Goal: Use online tool/utility: Utilize a website feature to perform a specific function

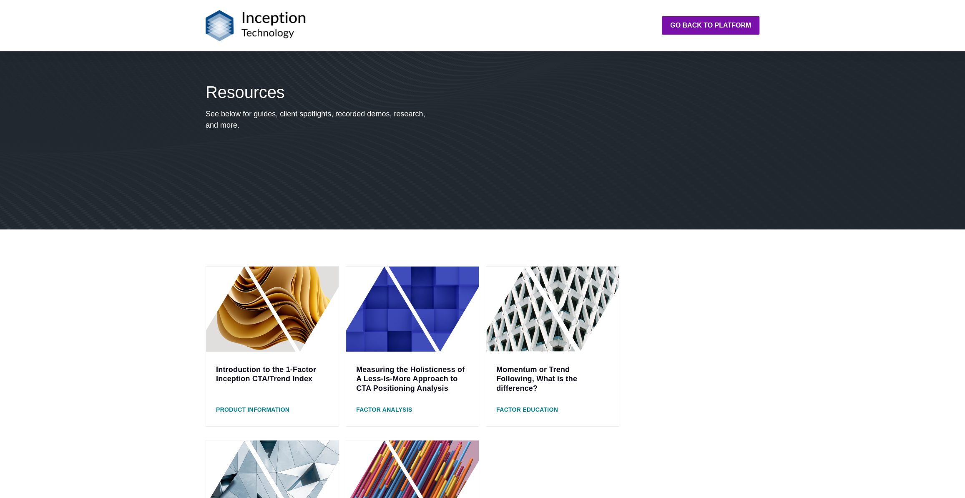
scroll to position [151, 0]
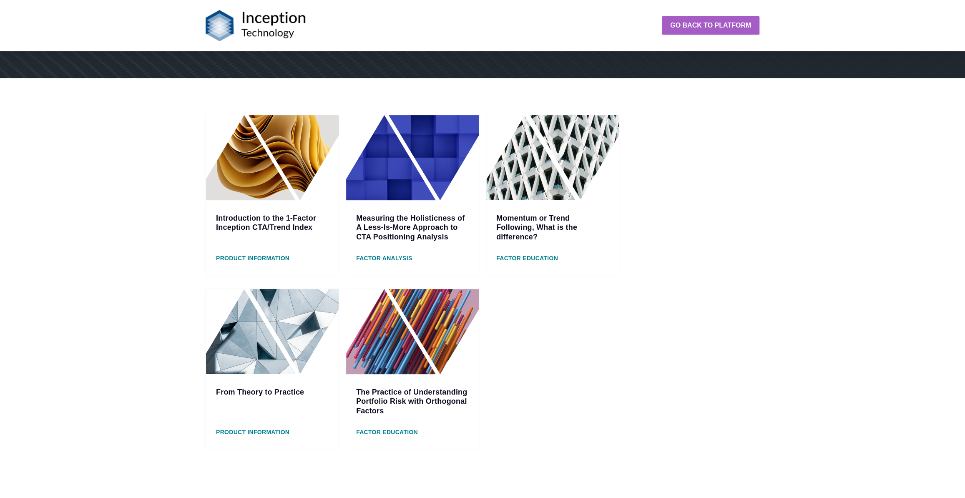
click at [702, 23] on strong "Go back to platform" at bounding box center [710, 25] width 81 height 7
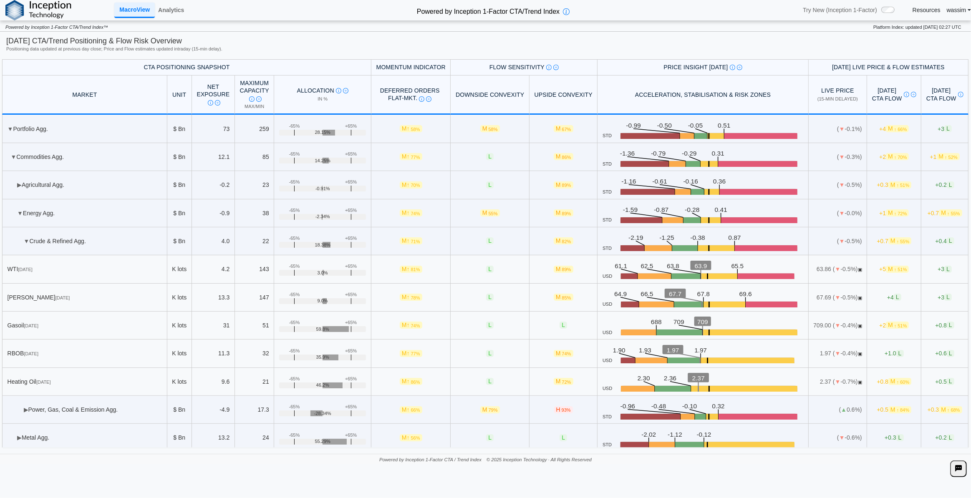
click at [929, 12] on link "Resources" at bounding box center [926, 10] width 28 height 8
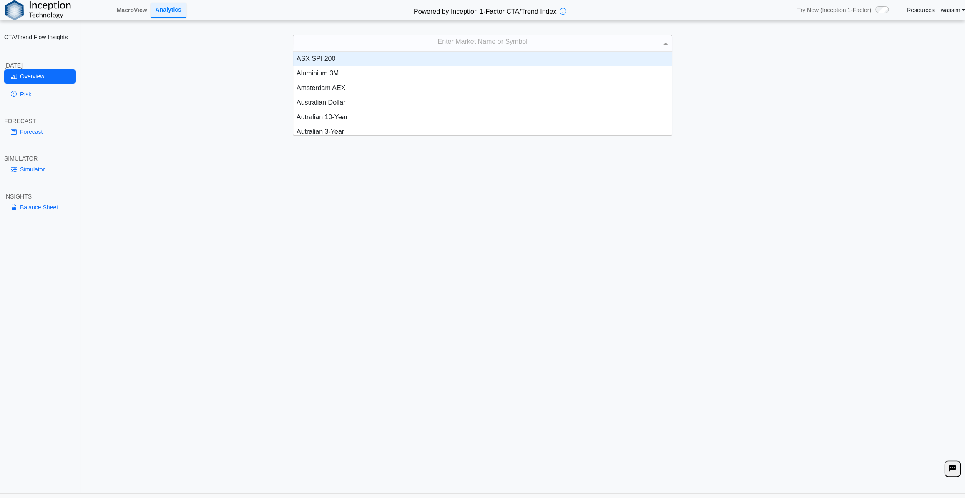
click at [631, 50] on div "Enter Market Name or Symbol" at bounding box center [482, 43] width 379 height 16
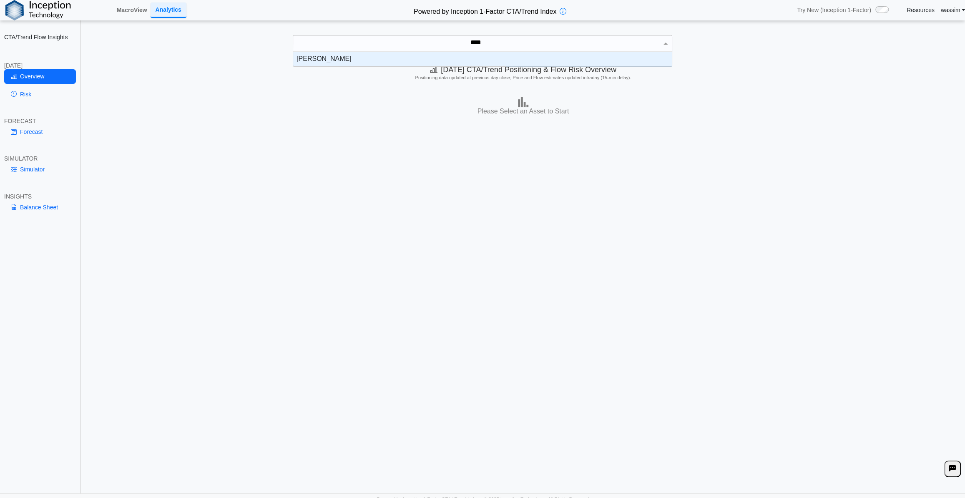
type input "*****"
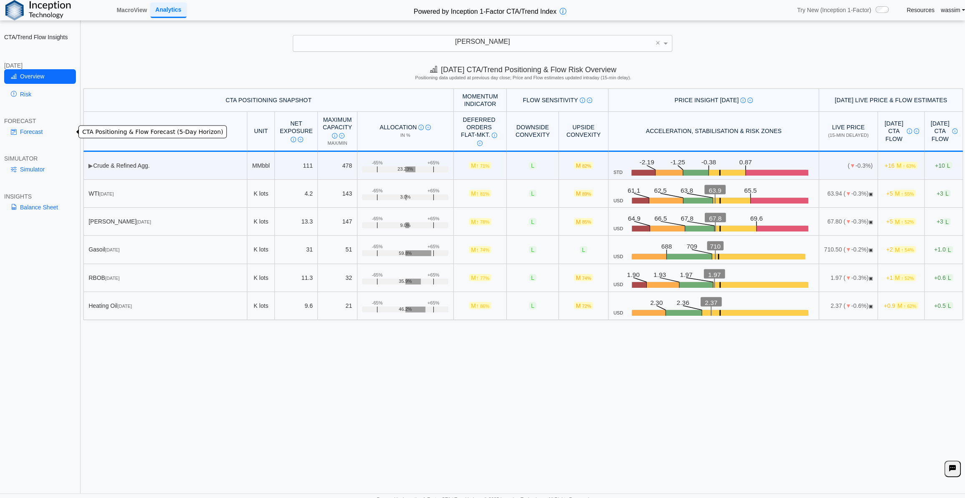
click at [22, 133] on link "Forecast" at bounding box center [40, 132] width 72 height 14
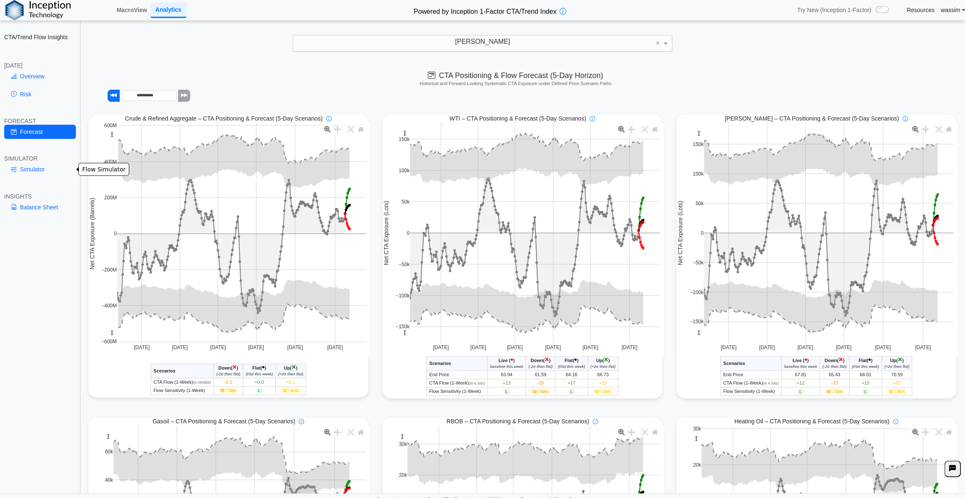
click at [24, 167] on link "Simulator" at bounding box center [40, 169] width 72 height 14
